Goal: Transaction & Acquisition: Book appointment/travel/reservation

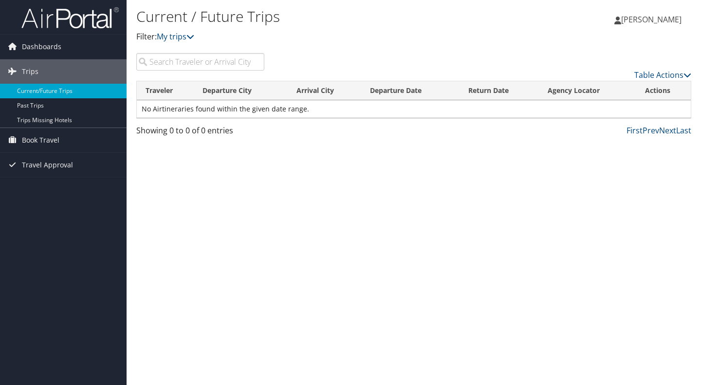
click at [50, 141] on span "Book Travel" at bounding box center [40, 140] width 37 height 24
click at [48, 171] on link "Book/Manage Online Trips" at bounding box center [63, 174] width 126 height 15
click at [49, 141] on span "Book Travel" at bounding box center [40, 140] width 37 height 24
click at [54, 176] on link "Book/Manage Online Trips" at bounding box center [63, 174] width 126 height 15
